Goal: Task Accomplishment & Management: Use online tool/utility

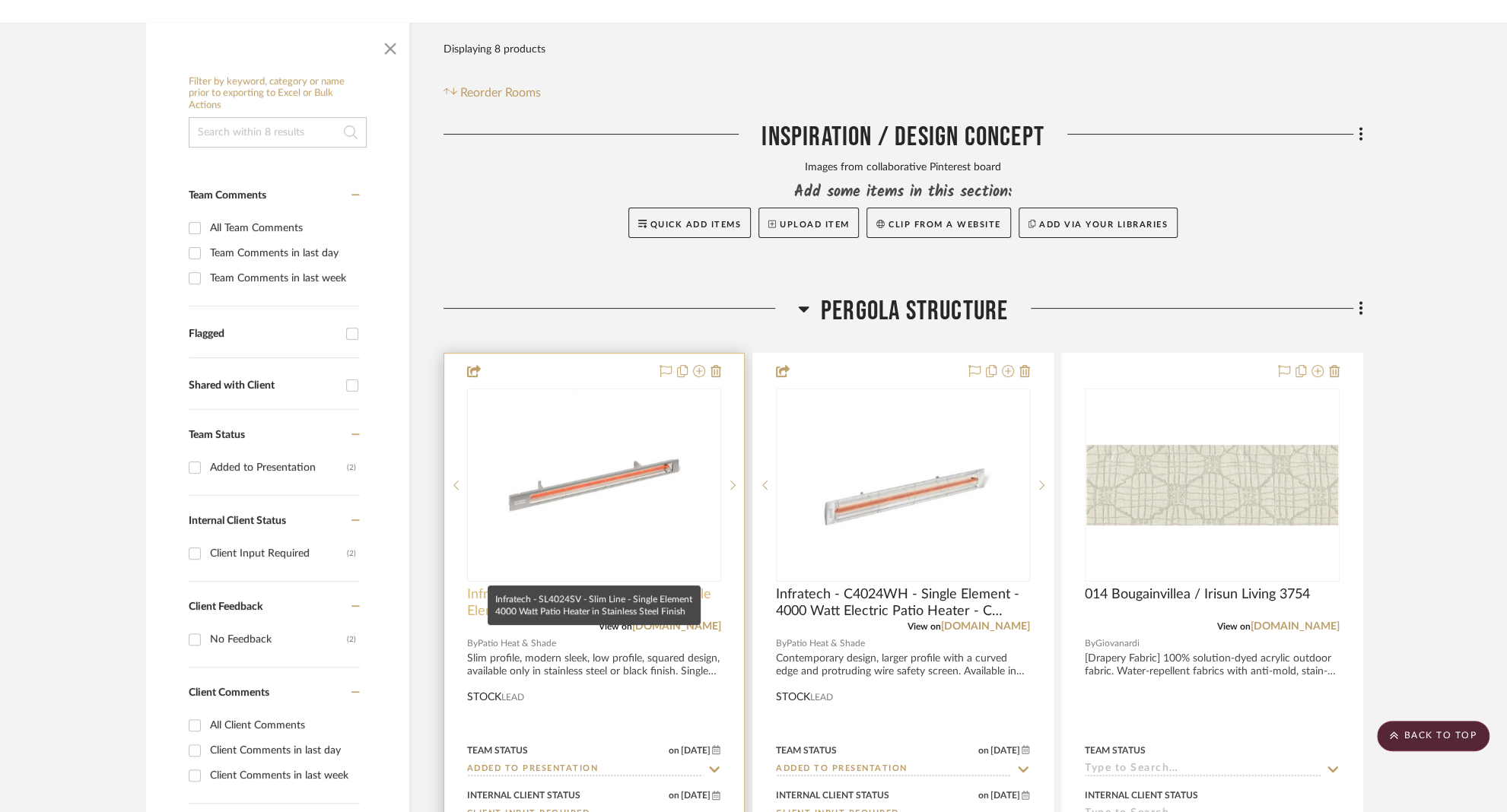
click at [544, 586] on span "Infratech - SL4024SV - Slim Line - Single Element 4000 Watt Patio Heater in Sta…" at bounding box center [594, 603] width 254 height 34
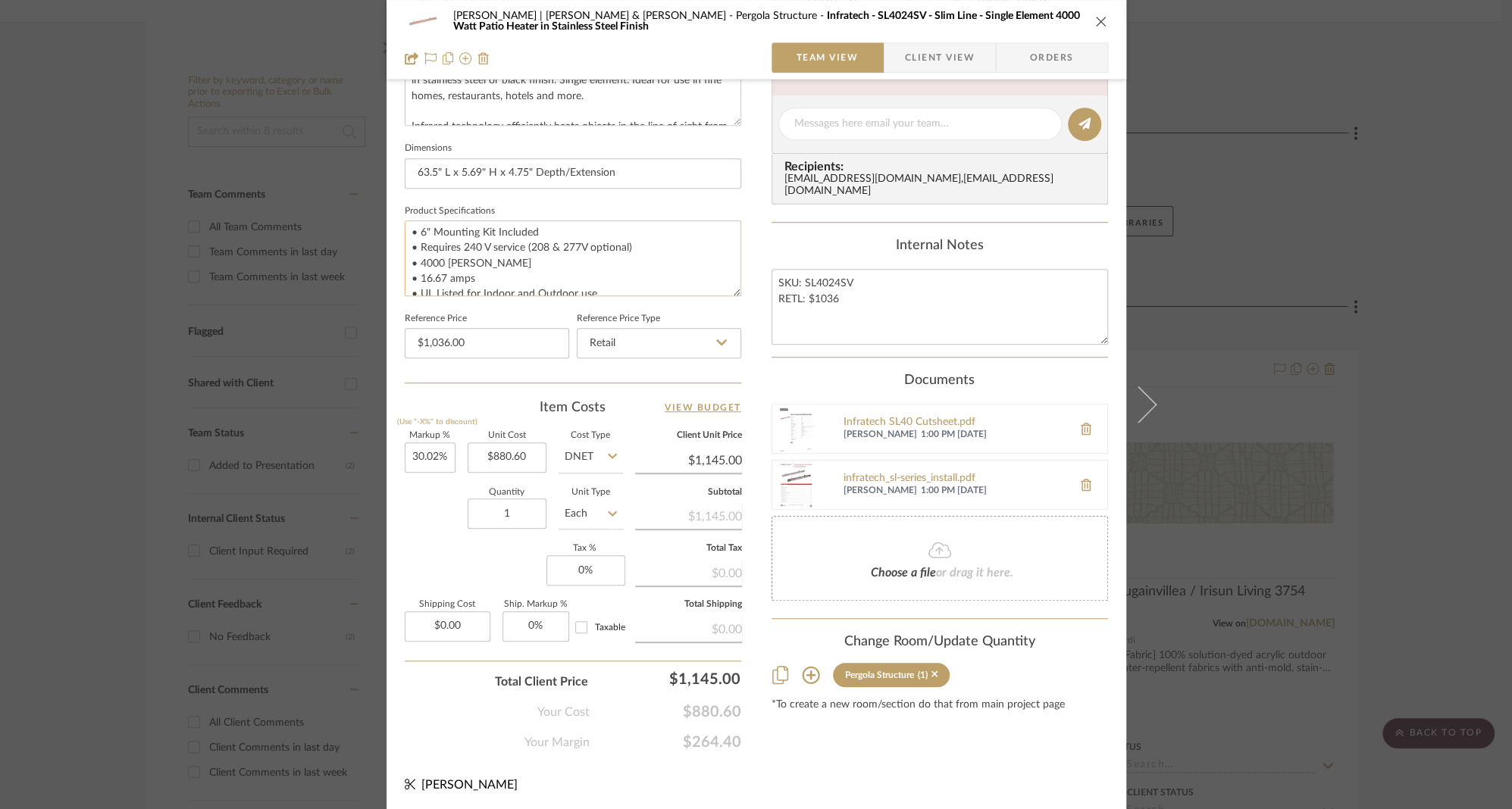
scroll to position [46, 0]
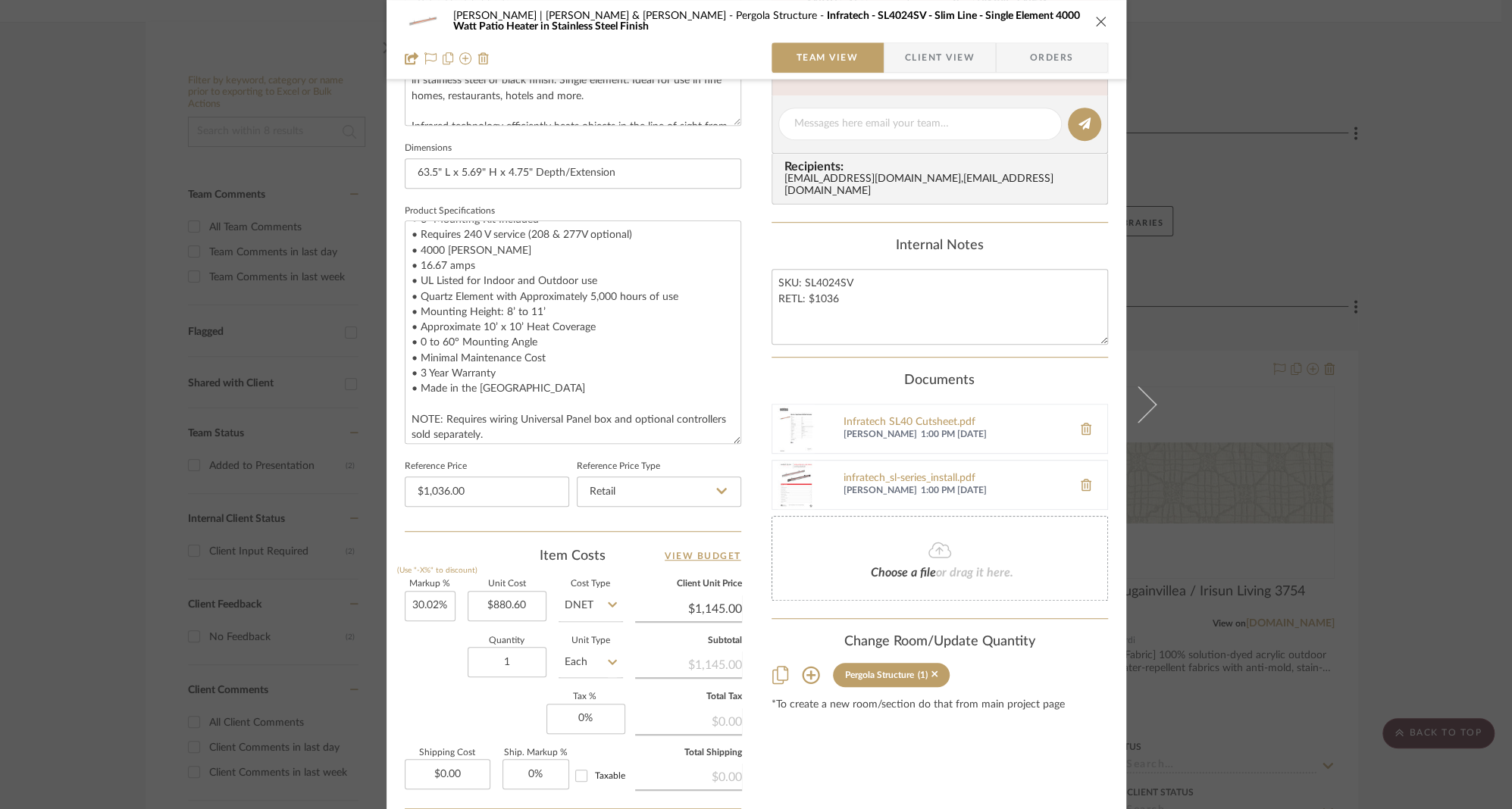
drag, startPoint x: 732, startPoint y: 291, endPoint x: 763, endPoint y: 440, distance: 152.2
click at [763, 440] on div "[PERSON_NAME] | [PERSON_NAME] & [PERSON_NAME] Structure Infratech - SL4024SV - …" at bounding box center [756, 187] width 740 height 1547
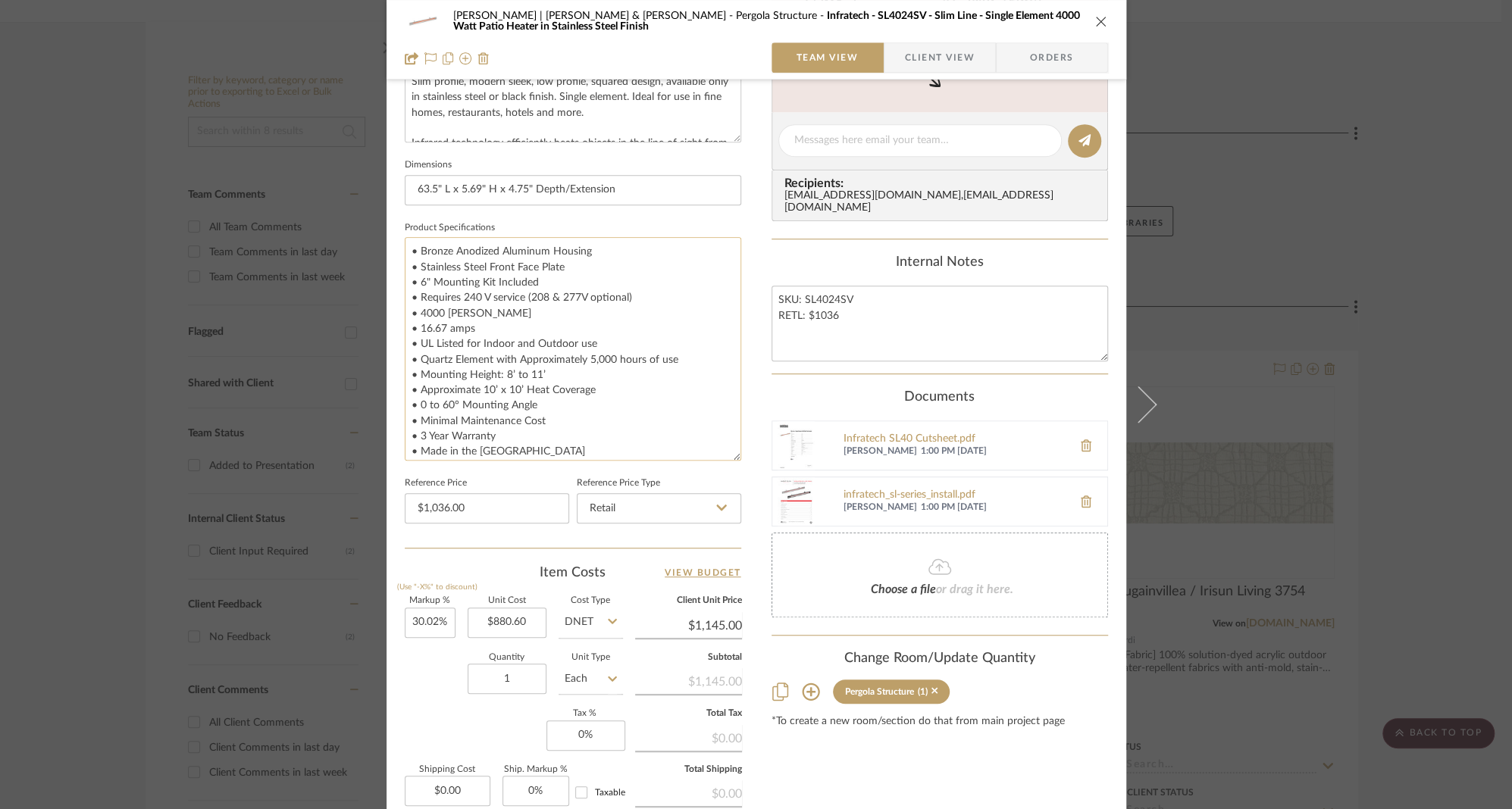
scroll to position [577, 0]
click at [632, 392] on textarea "• Bronze Anodized Aluminum Housing • Stainless Steel Front Face Plate • 6" Moun…" at bounding box center [573, 353] width 337 height 224
type textarea "• Bronze Anodized Aluminum Housing • Stainless Steel Front Face Plate • 6" Moun…"
type input "$1,036.00"
click at [624, 394] on textarea "• Bronze Anodized Aluminum Housing • Stainless Steel Front Face Plate • 6" Moun…" at bounding box center [573, 353] width 337 height 224
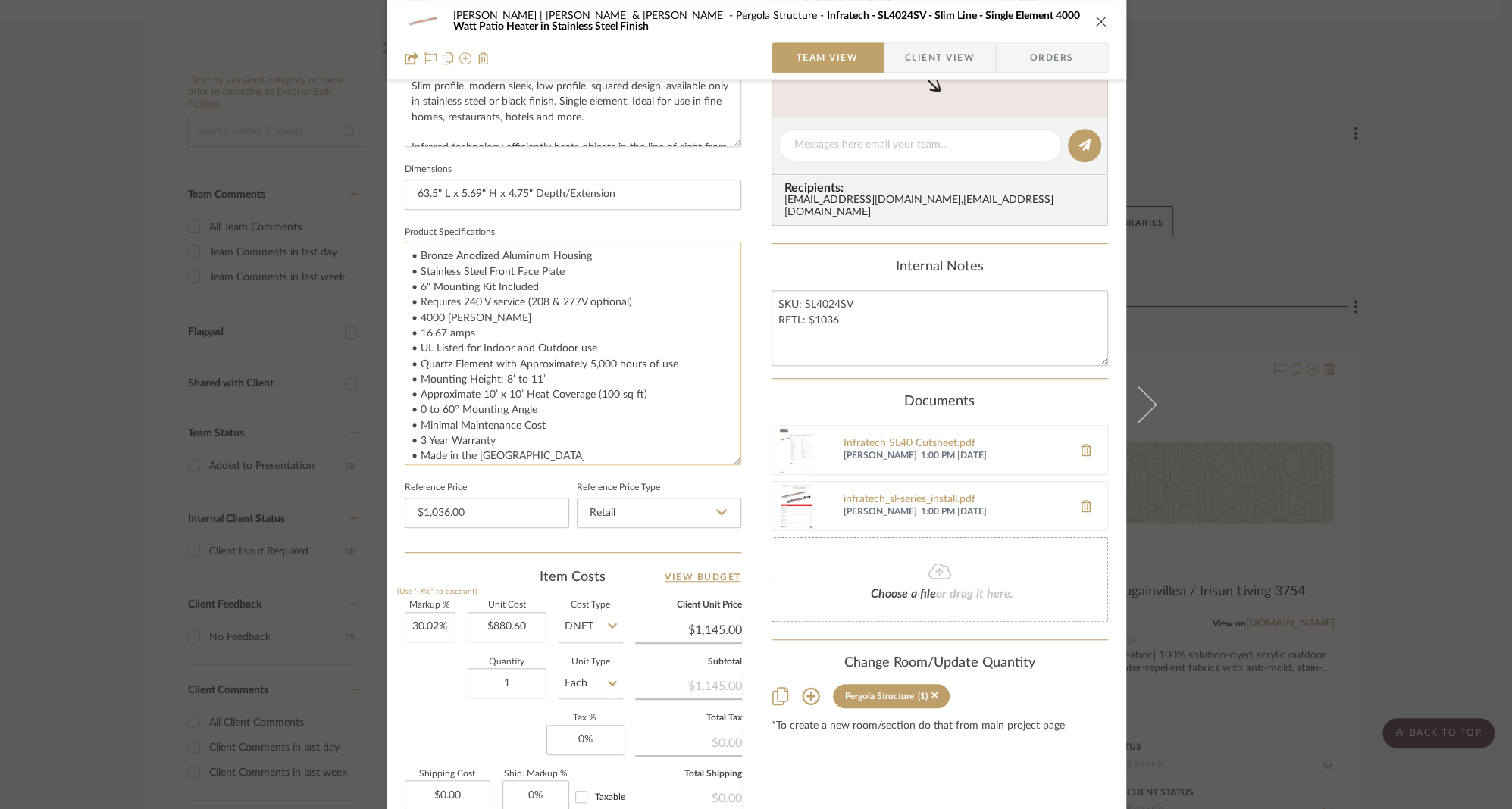
click at [622, 427] on textarea "• Bronze Anodized Aluminum Housing • Stainless Steel Front Face Plate • 6" Moun…" at bounding box center [573, 353] width 337 height 224
type textarea "• Bronze Anodized Aluminum Housing • Stainless Steel Front Face Plate • 6" Moun…"
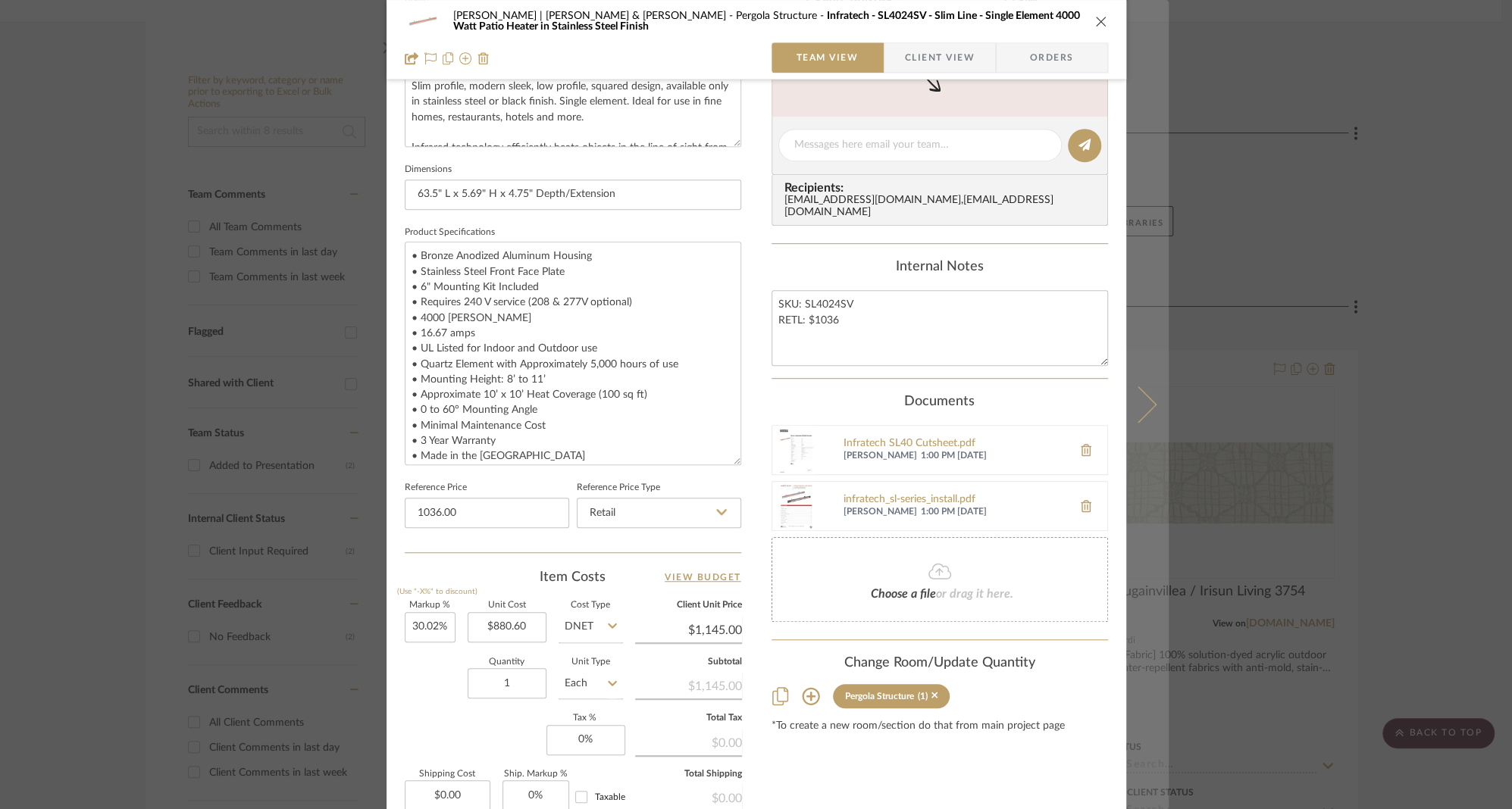
type input "$1,036.00"
click at [1139, 404] on icon at bounding box center [1137, 404] width 36 height 36
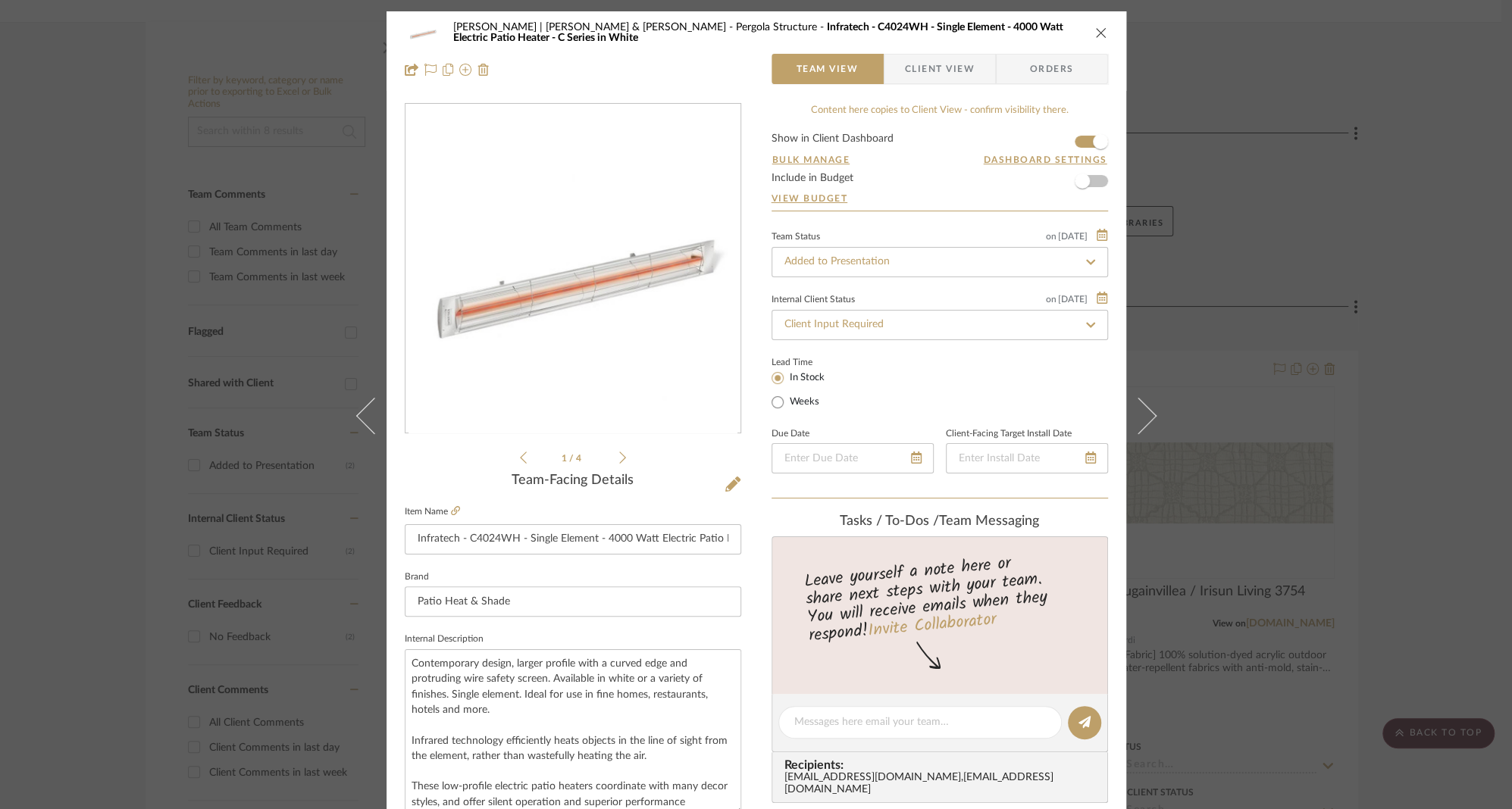
drag, startPoint x: 733, startPoint y: 719, endPoint x: 726, endPoint y: 813, distance: 94.3
click at [726, 534] on html "Chrome Web Clipper Import Pinterest Support All Projects Library Inspiration Up…" at bounding box center [756, 130] width 1512 height 809
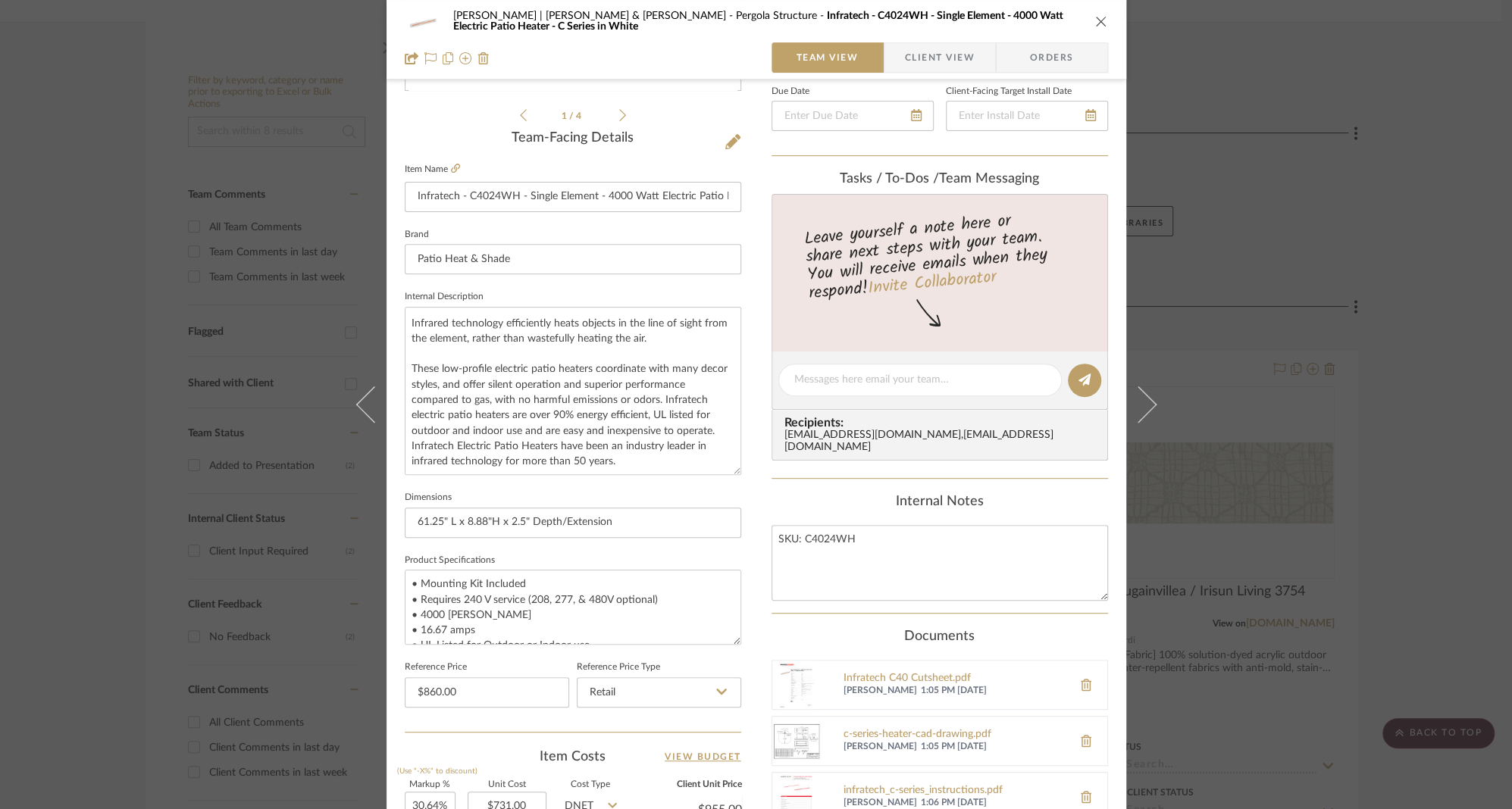
scroll to position [511, 0]
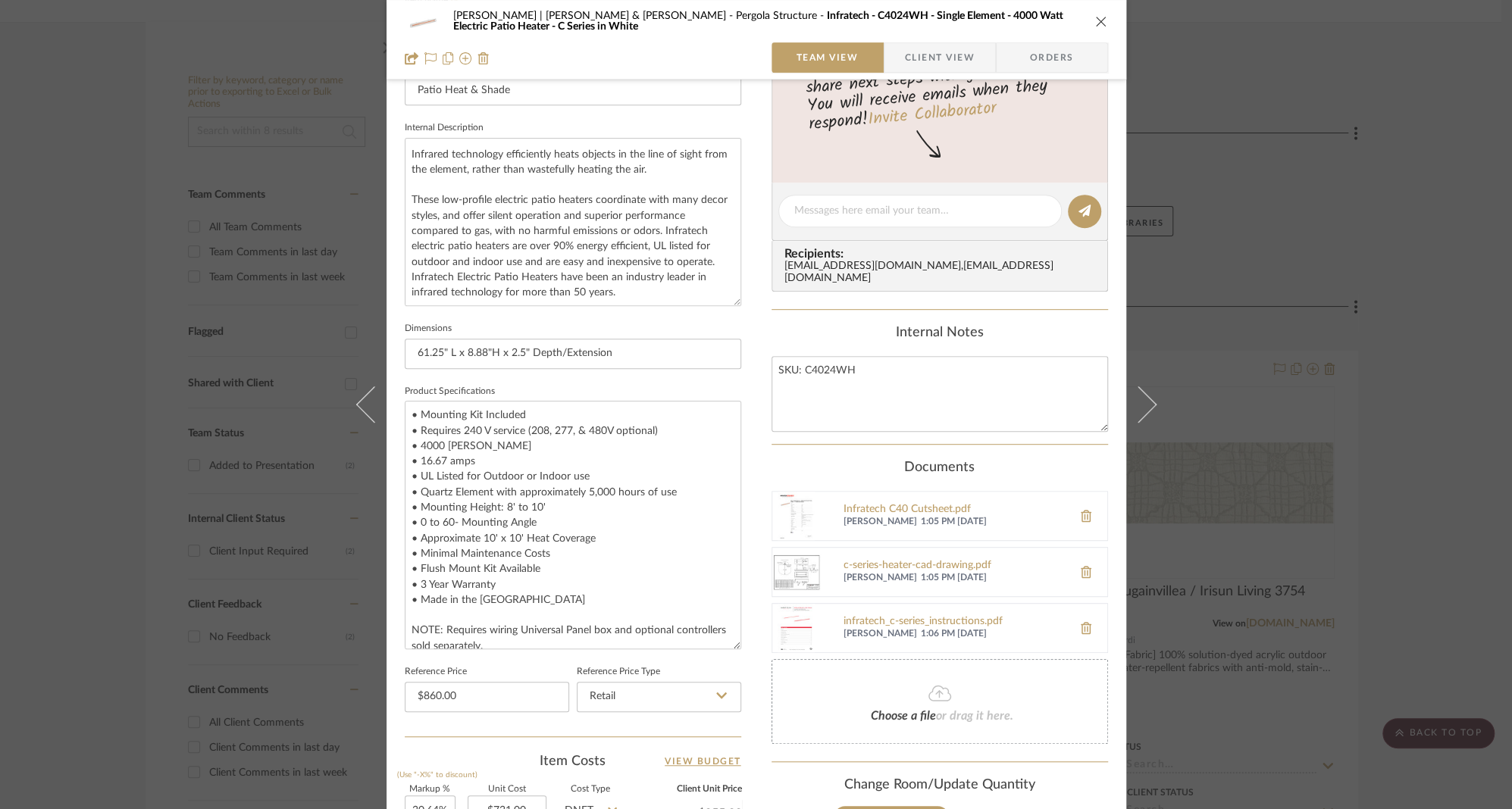
drag, startPoint x: 731, startPoint y: 467, endPoint x: 775, endPoint y: 641, distance: 179.5
click at [775, 641] on div "[PERSON_NAME] | [PERSON_NAME] & [PERSON_NAME] Structure Infratech - C4024WH - S…" at bounding box center [756, 333] width 740 height 1666
click at [619, 540] on textarea "• Mounting Kit Included • Requires 240 V service (208, 277, & 480V optional) • …" at bounding box center [573, 525] width 337 height 249
type textarea "• Mounting Kit Included • Requires 240 V service (208, 277, & 480V optional) • …"
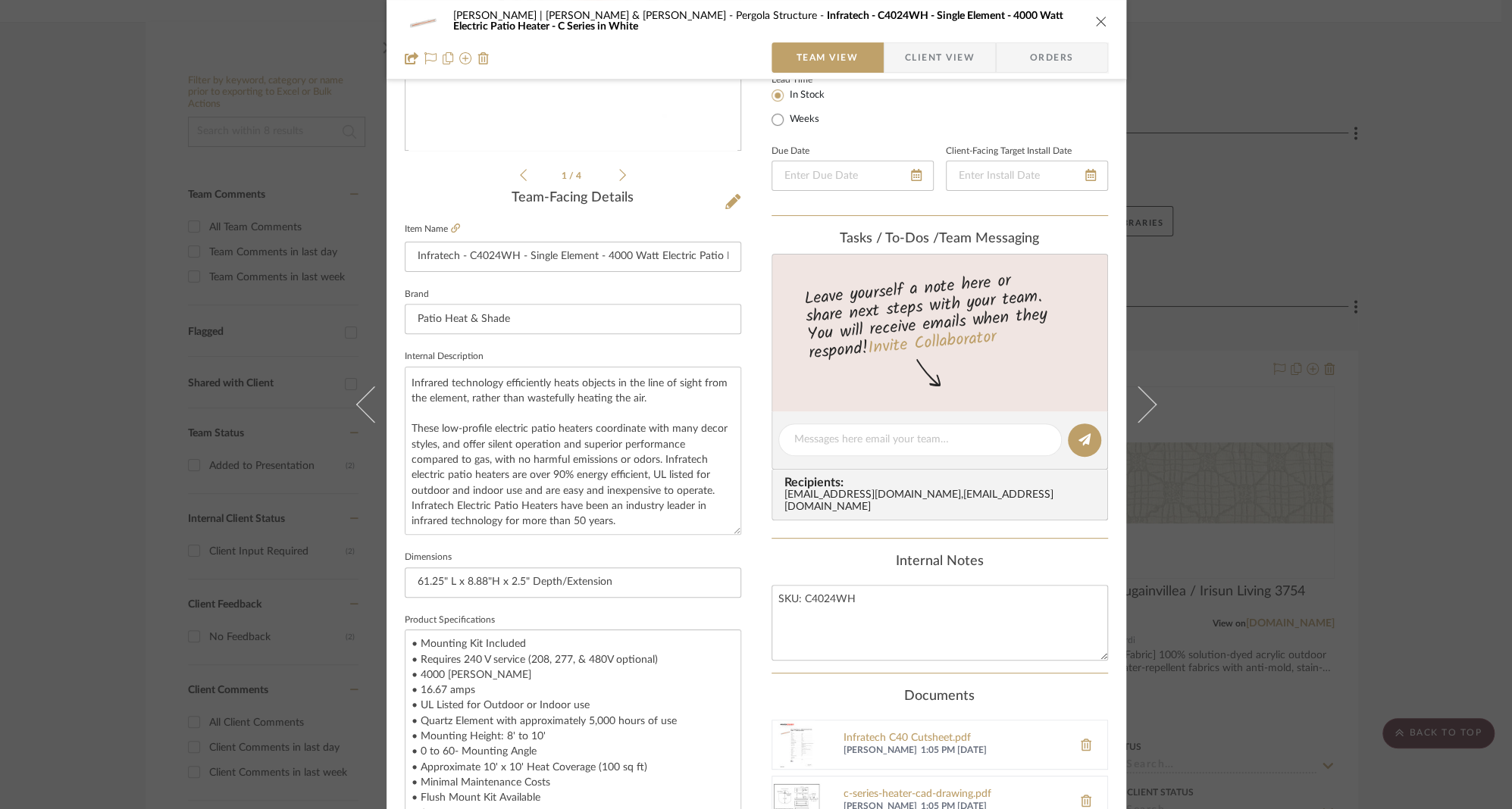
scroll to position [276, 0]
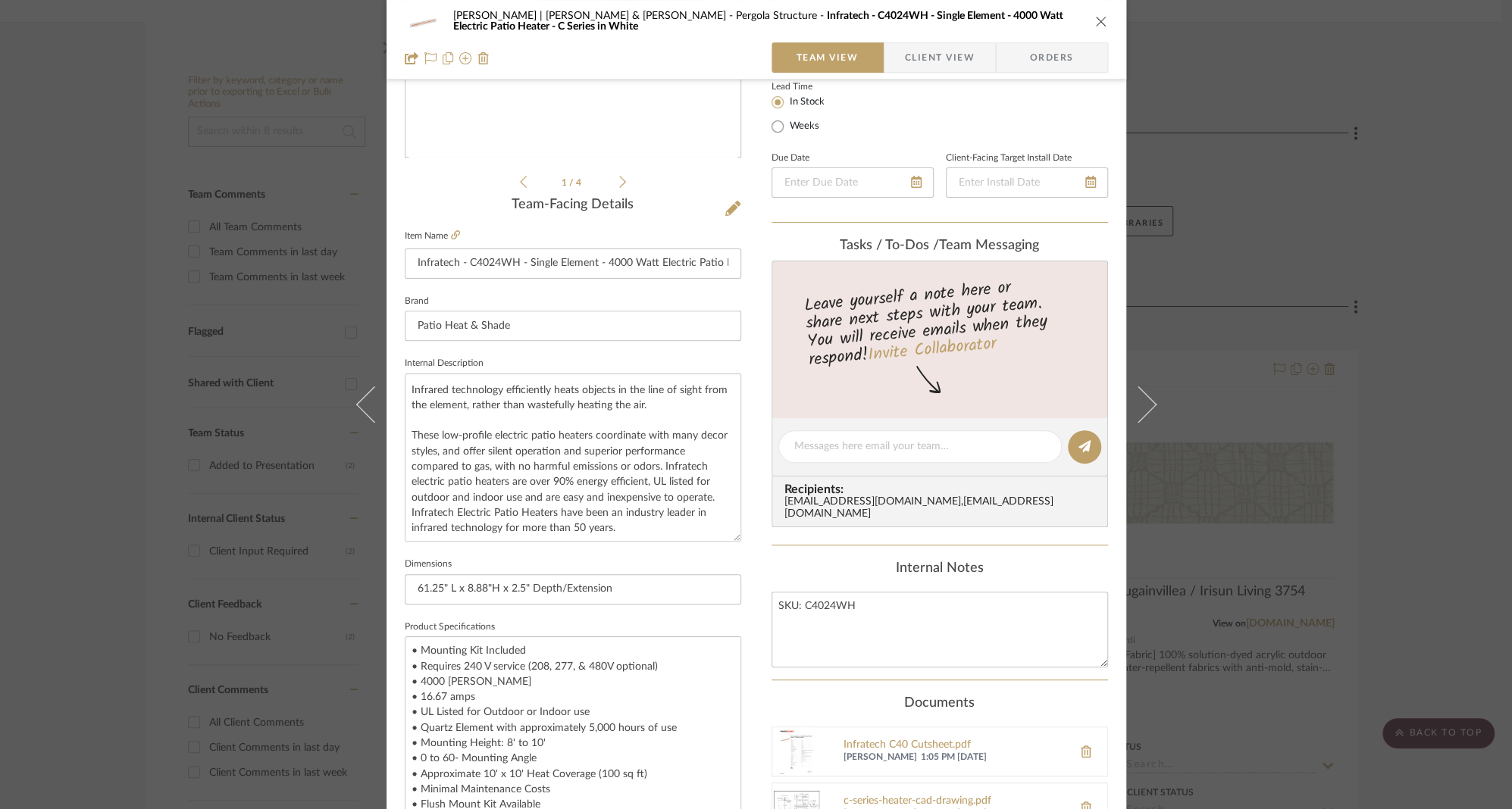
type input "$860.00"
click at [1095, 19] on icon "close" at bounding box center [1101, 21] width 12 height 12
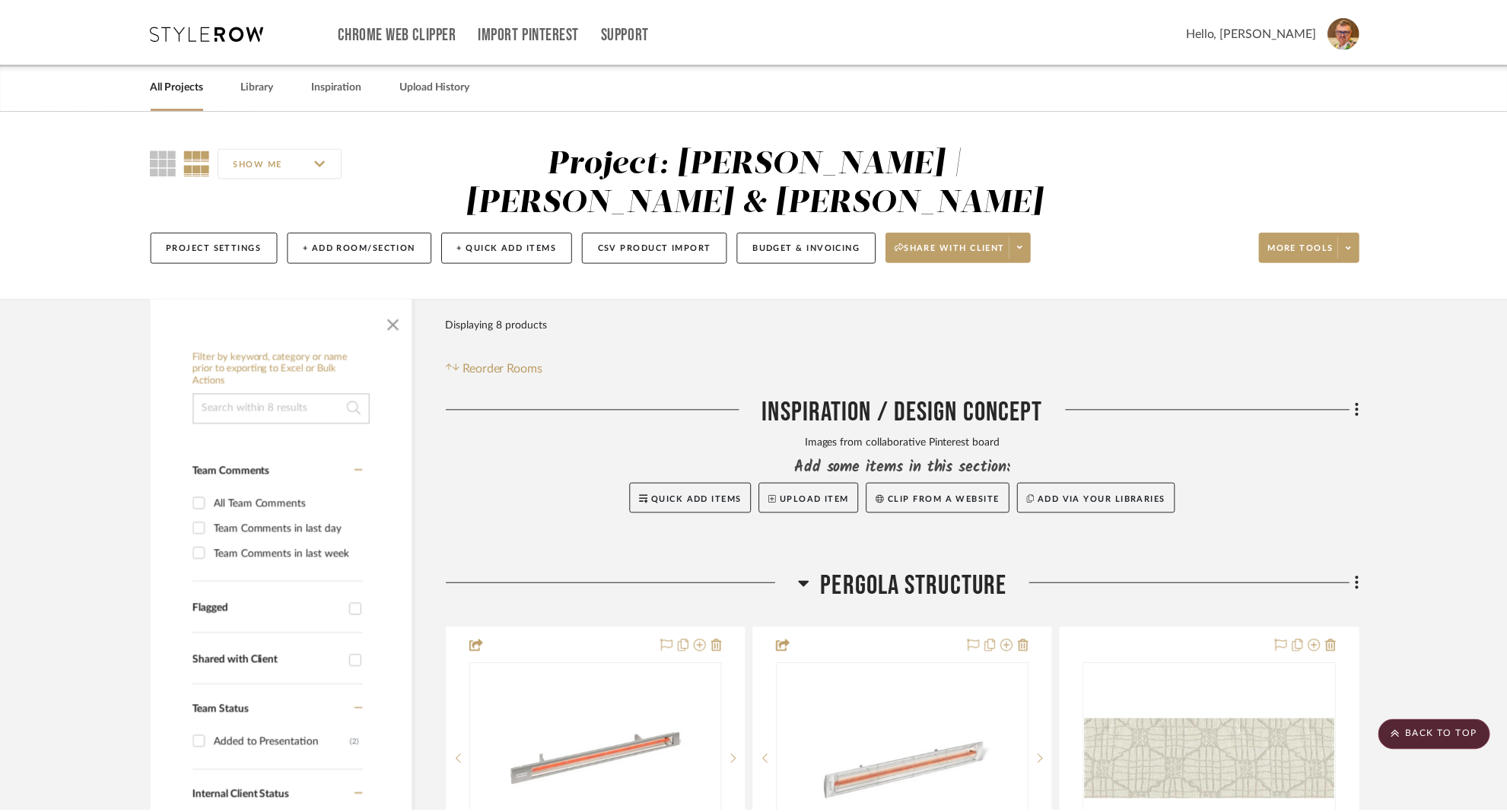
scroll to position [275, 0]
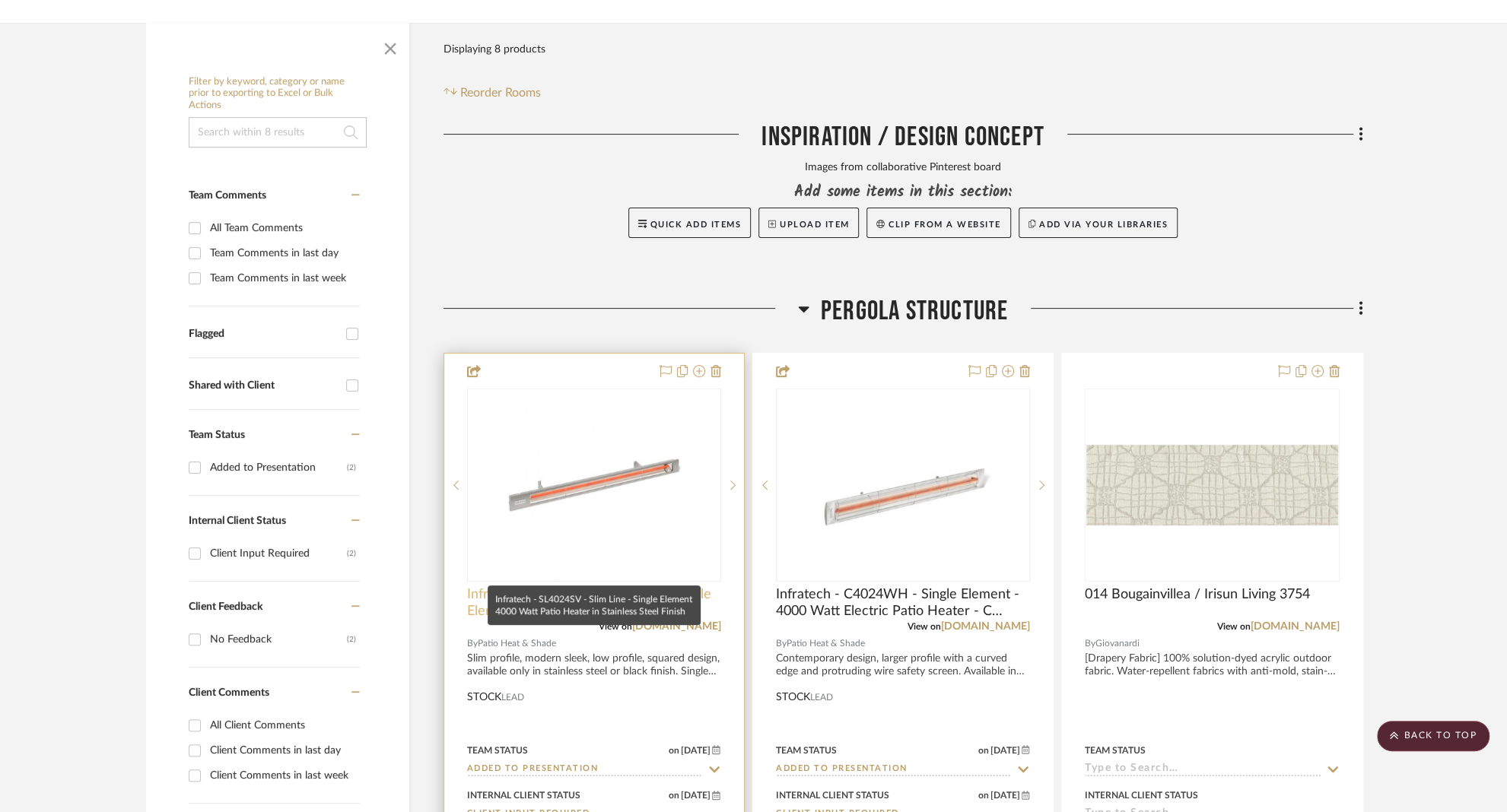
click at [516, 586] on span "Infratech - SL4024SV - Slim Line - Single Element 4000 Watt Patio Heater in Sta…" at bounding box center [594, 603] width 254 height 34
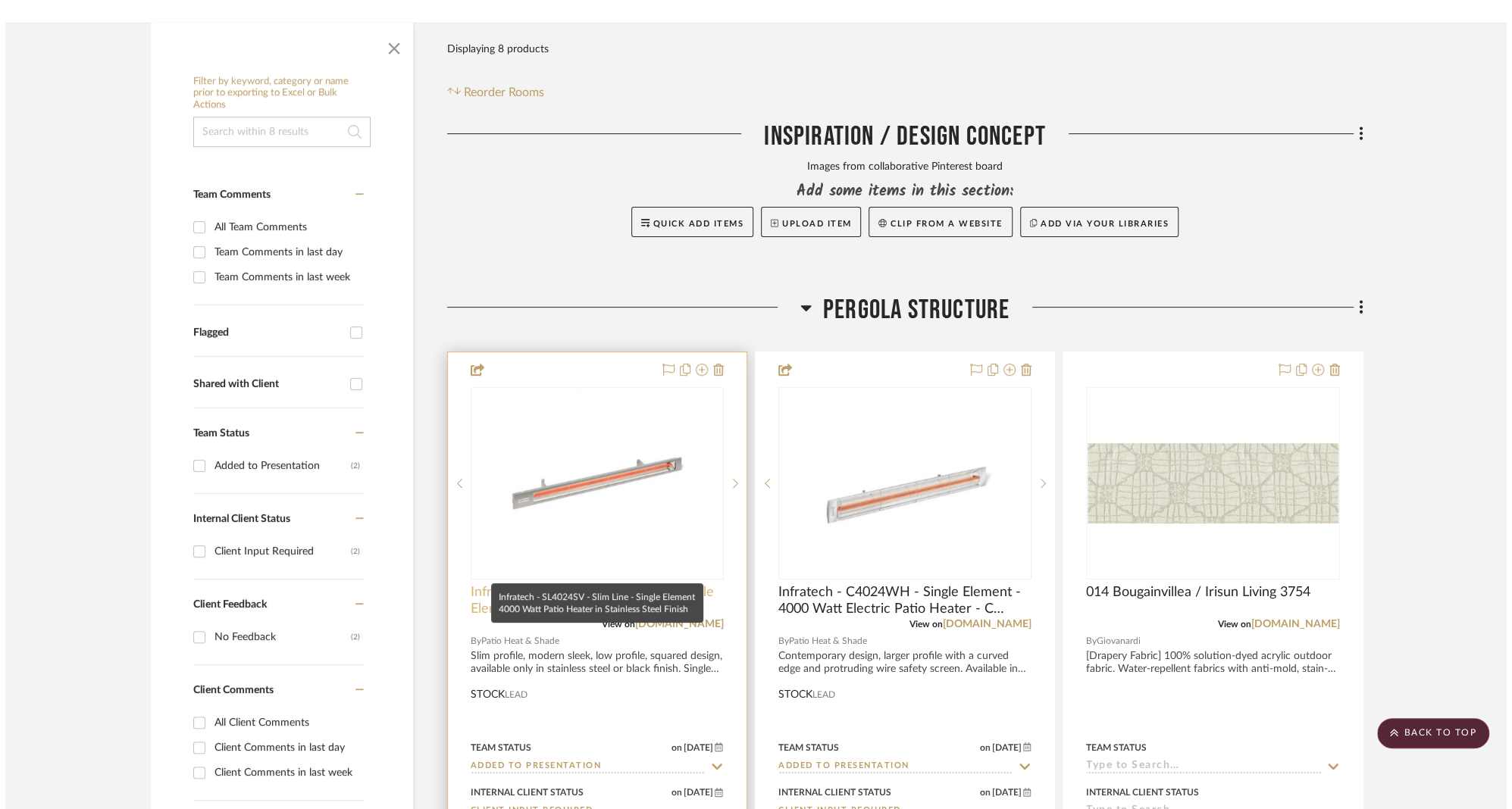
scroll to position [0, 0]
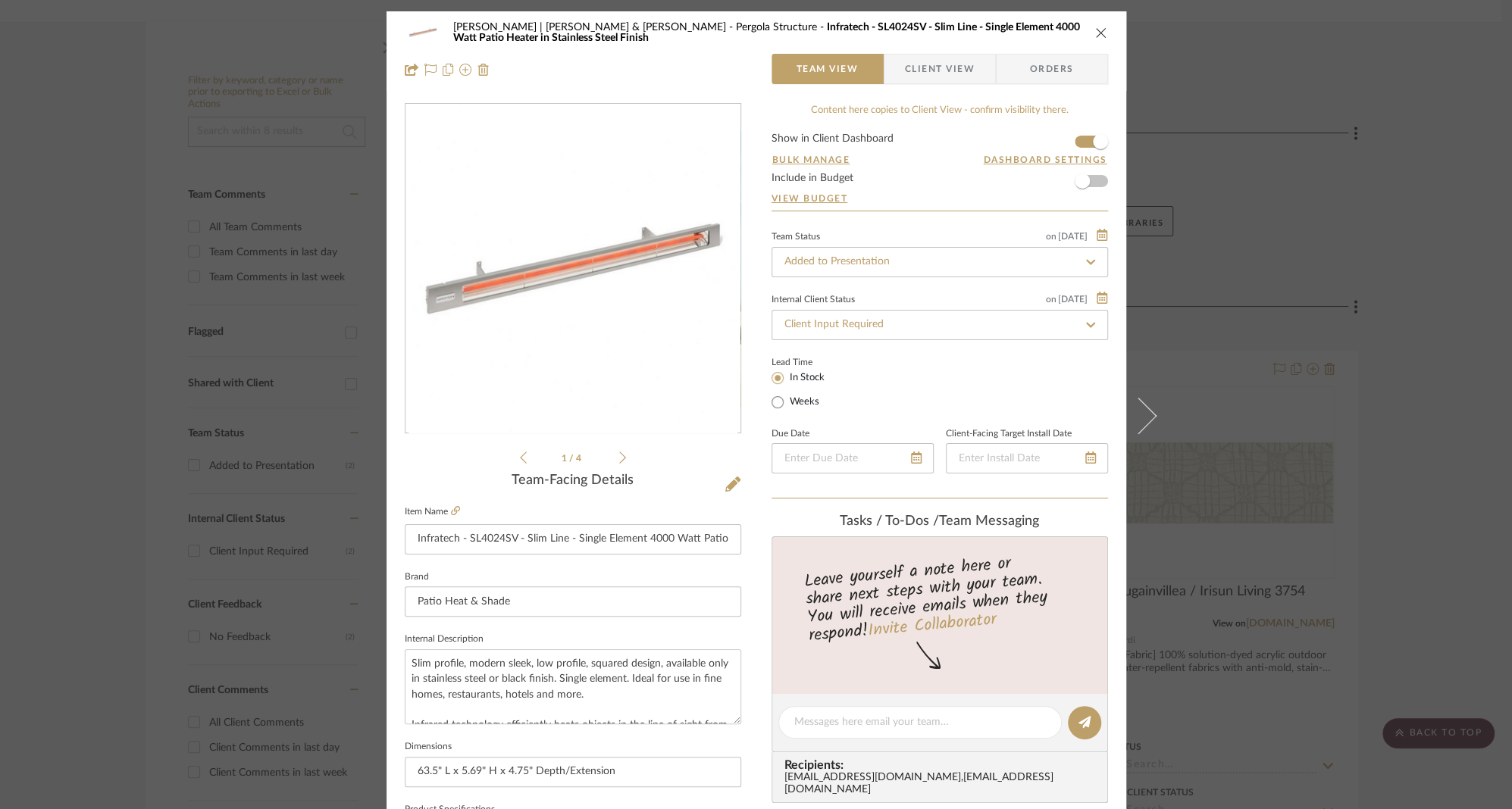
click at [920, 64] on span "Client View" at bounding box center [940, 69] width 70 height 30
